Goal: Task Accomplishment & Management: Manage account settings

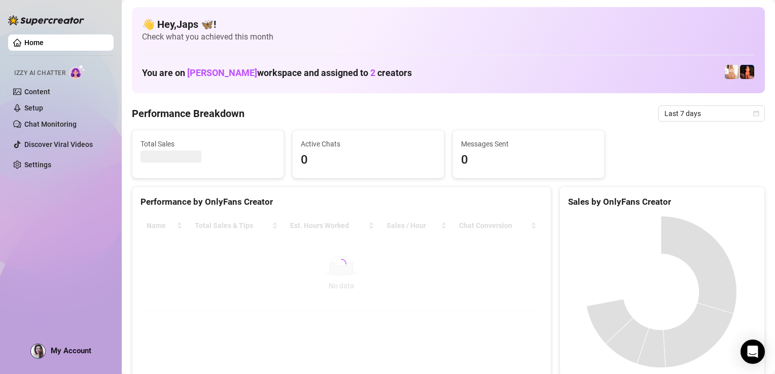
click at [74, 349] on span "My Account" at bounding box center [71, 350] width 41 height 9
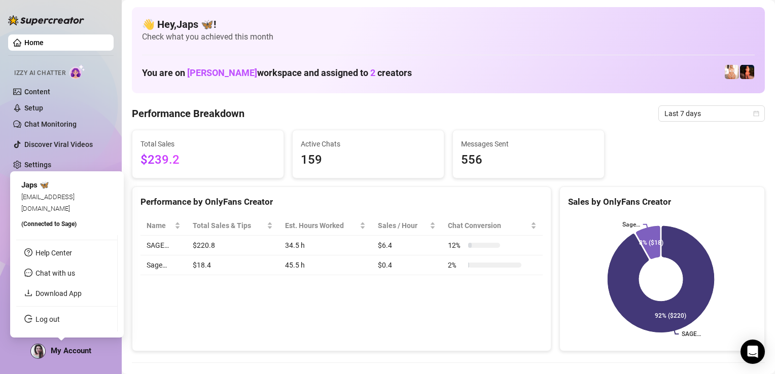
click at [60, 323] on link "Log out" at bounding box center [48, 320] width 24 height 8
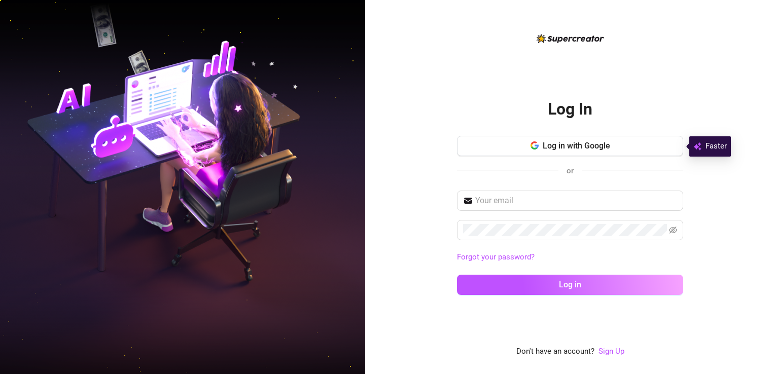
click at [580, 147] on span "Log in with Google" at bounding box center [576, 146] width 67 height 10
